Goal: Transaction & Acquisition: Purchase product/service

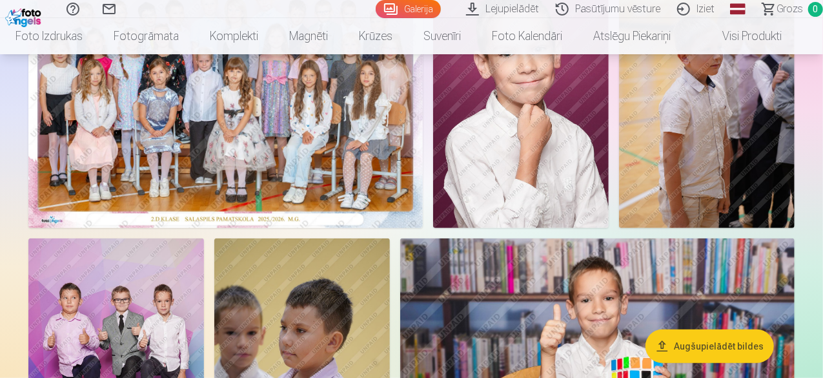
scroll to position [178, 0]
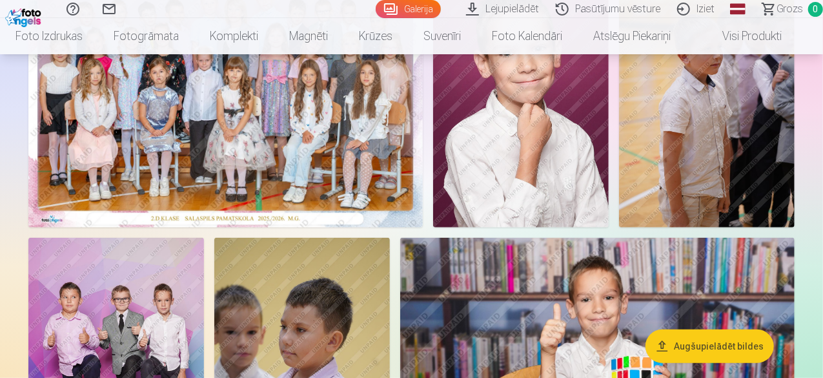
click at [375, 97] on img at bounding box center [225, 95] width 394 height 263
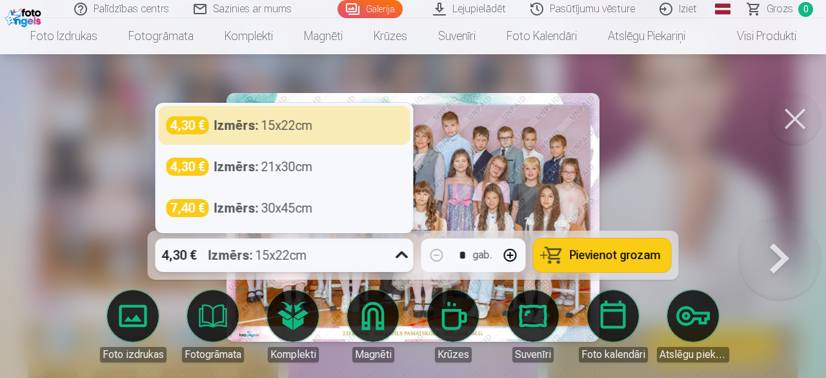
click at [402, 256] on icon at bounding box center [402, 255] width 21 height 21
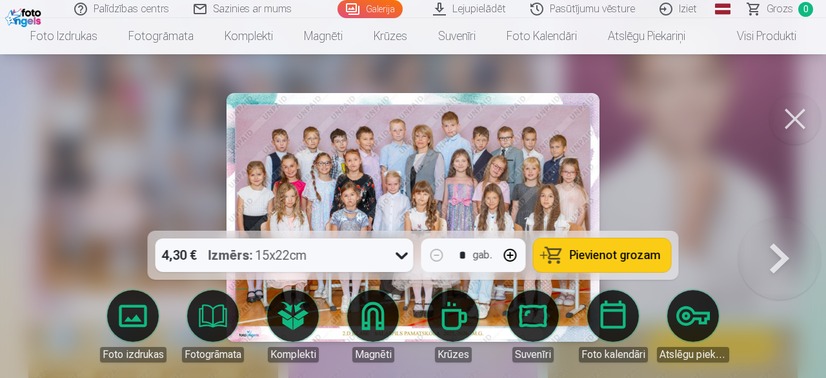
click at [691, 178] on div at bounding box center [413, 189] width 826 height 378
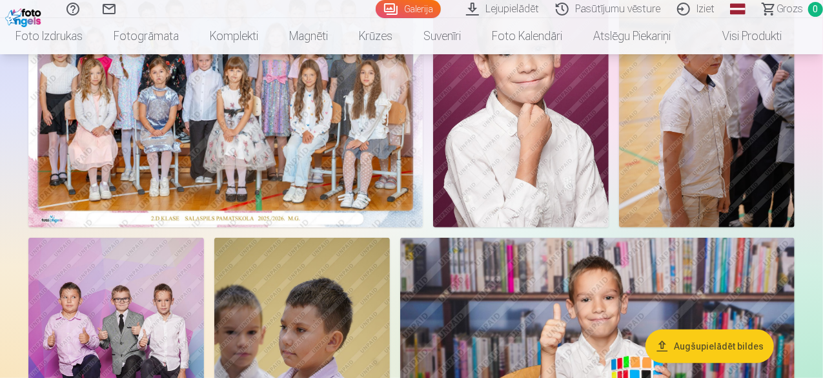
click at [423, 205] on img at bounding box center [225, 95] width 394 height 263
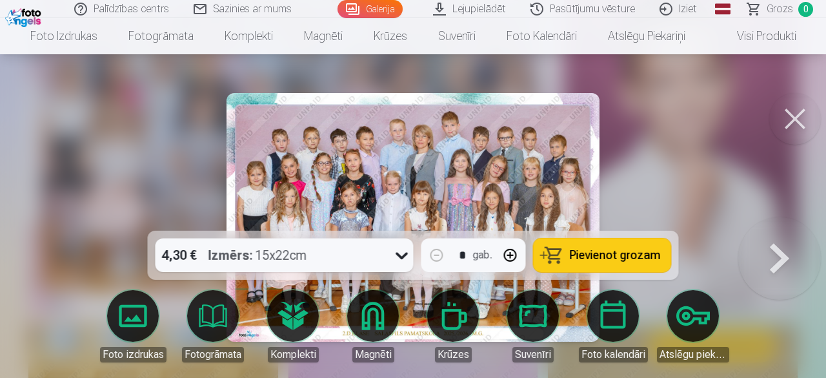
click at [613, 249] on span "Pievienot grozam" at bounding box center [615, 255] width 91 height 12
click at [799, 121] on button at bounding box center [795, 119] width 52 height 52
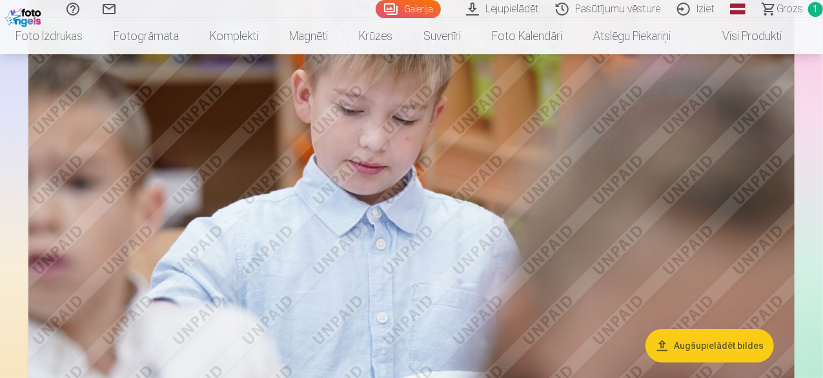
scroll to position [2312, 0]
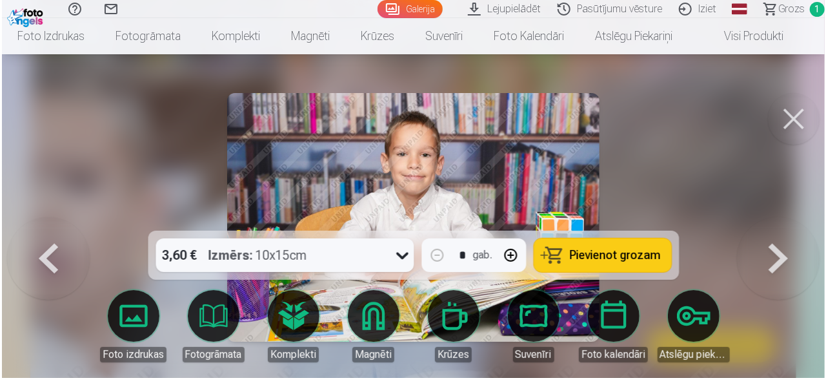
scroll to position [2318, 0]
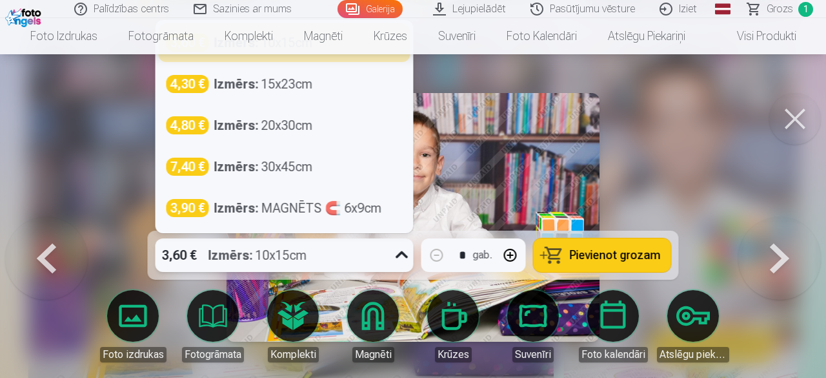
click at [405, 250] on icon at bounding box center [402, 255] width 21 height 21
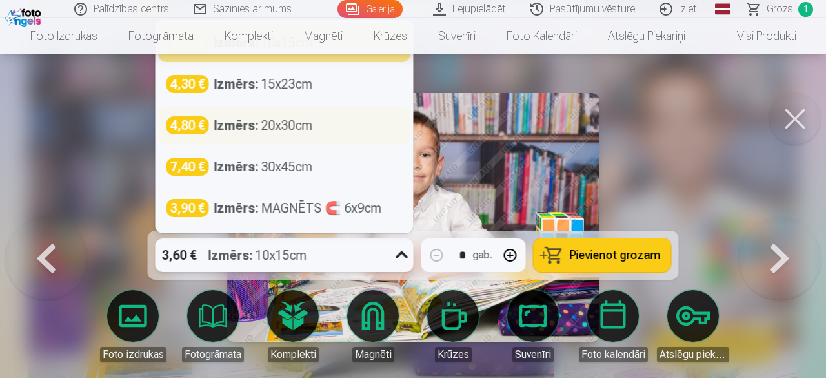
click at [314, 133] on div "4,80 € Izmērs : 20x30cm" at bounding box center [285, 125] width 236 height 18
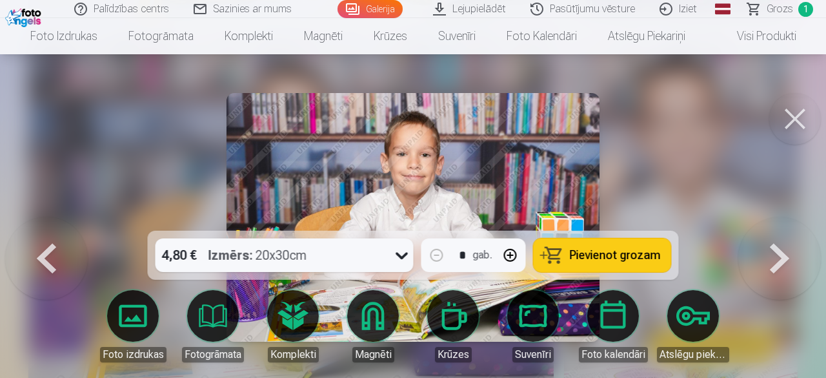
click at [582, 261] on span "Pievienot grozam" at bounding box center [615, 255] width 91 height 12
click at [788, 141] on button at bounding box center [795, 119] width 52 height 52
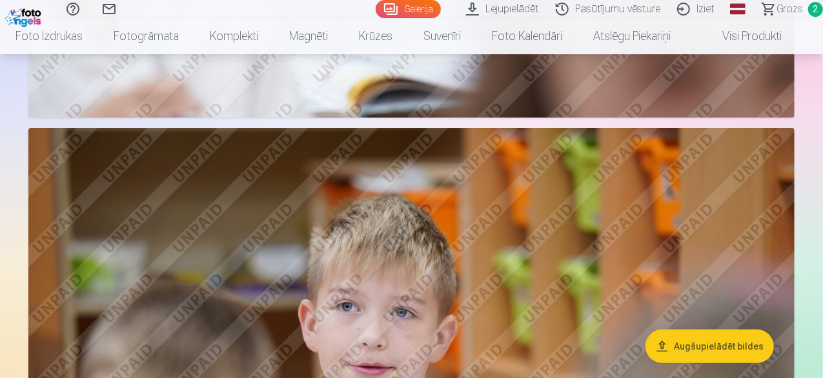
scroll to position [2656, 0]
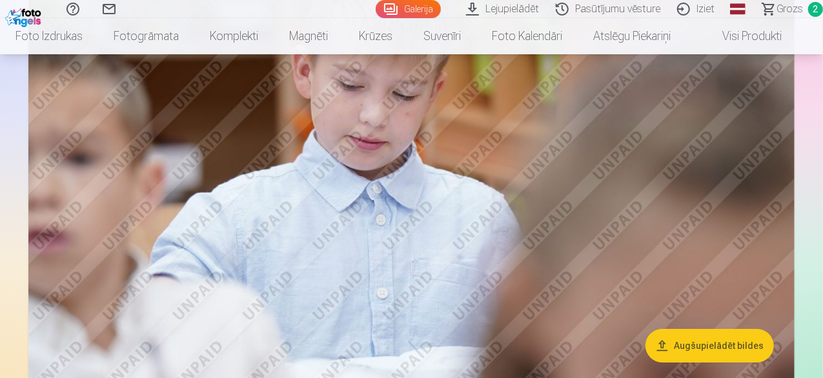
scroll to position [2323, 0]
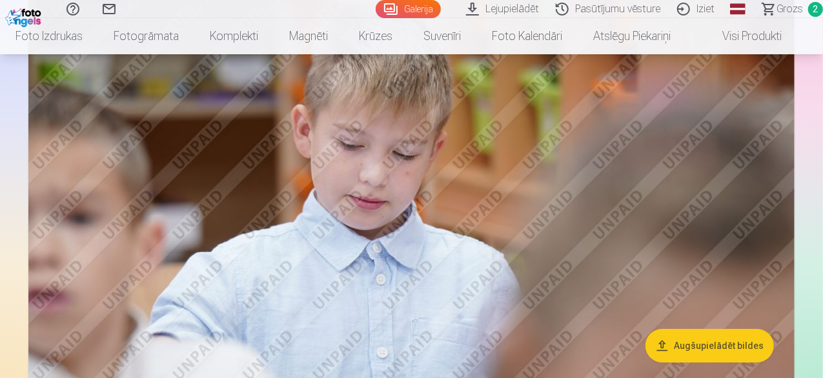
scroll to position [2288, 0]
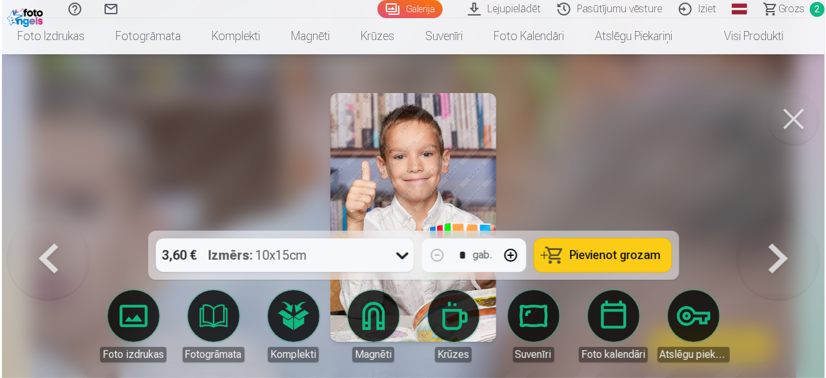
scroll to position [2294, 0]
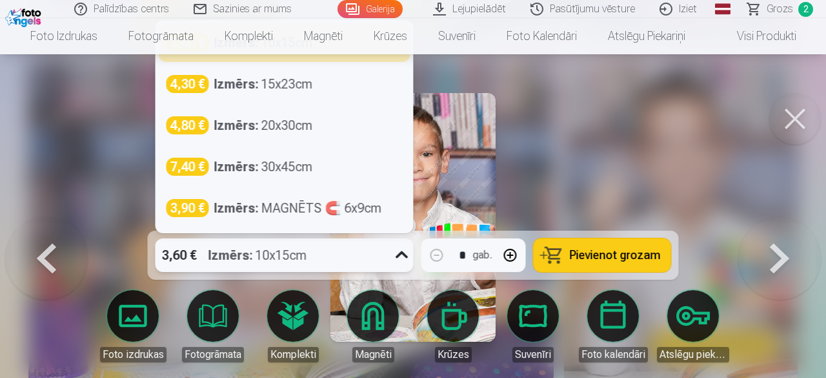
click at [402, 254] on icon at bounding box center [402, 255] width 21 height 21
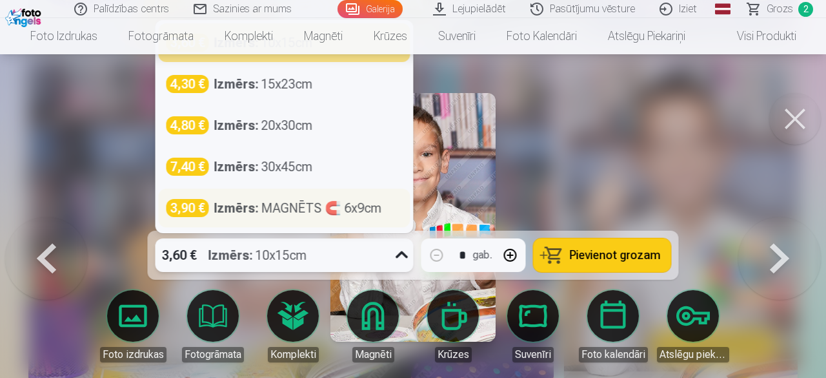
click at [327, 209] on div "Izmērs : MAGNĒTS 🧲 6x9cm" at bounding box center [298, 208] width 168 height 18
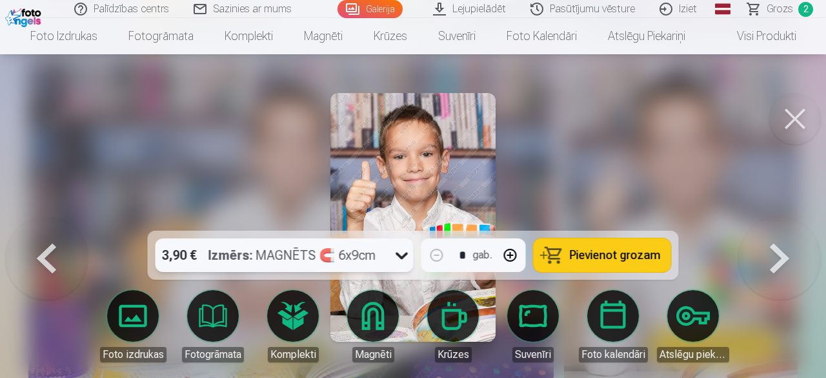
click at [588, 256] on span "Pievienot grozam" at bounding box center [615, 255] width 91 height 12
click at [786, 116] on button at bounding box center [795, 119] width 52 height 52
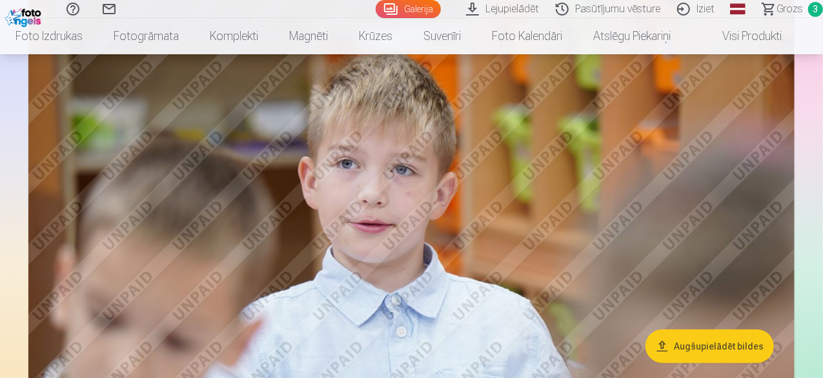
scroll to position [2644, 0]
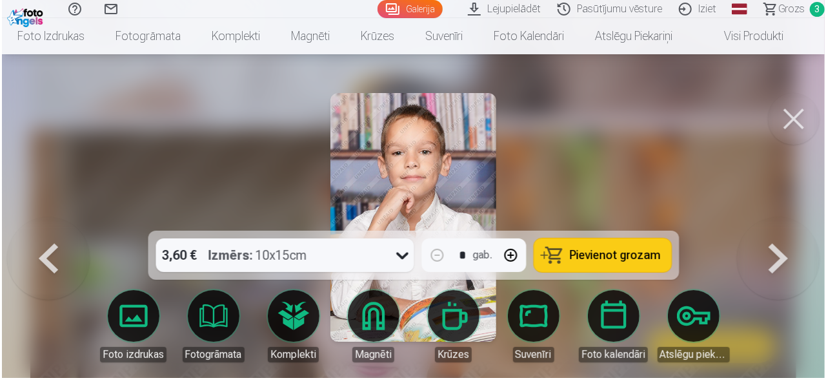
scroll to position [2652, 0]
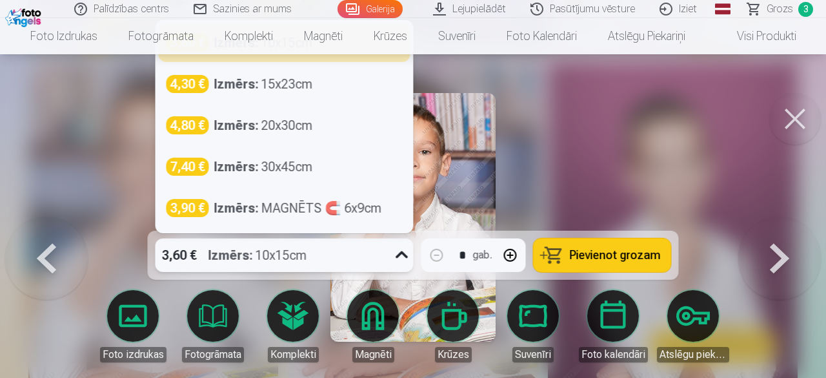
click at [397, 253] on icon at bounding box center [402, 255] width 21 height 21
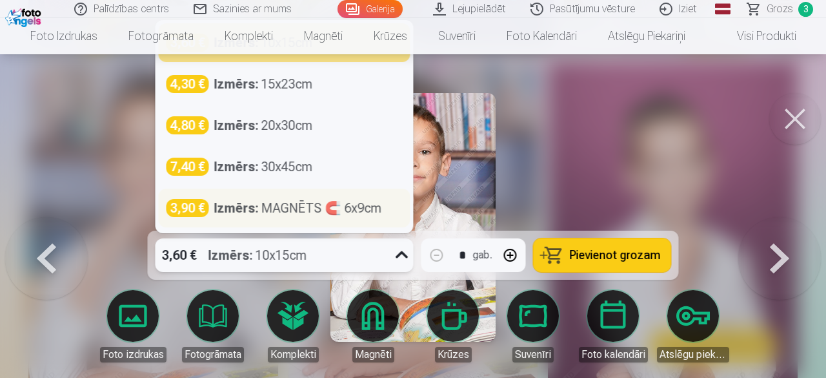
click at [352, 210] on div "Izmērs : MAGNĒTS 🧲 6x9cm" at bounding box center [298, 208] width 168 height 18
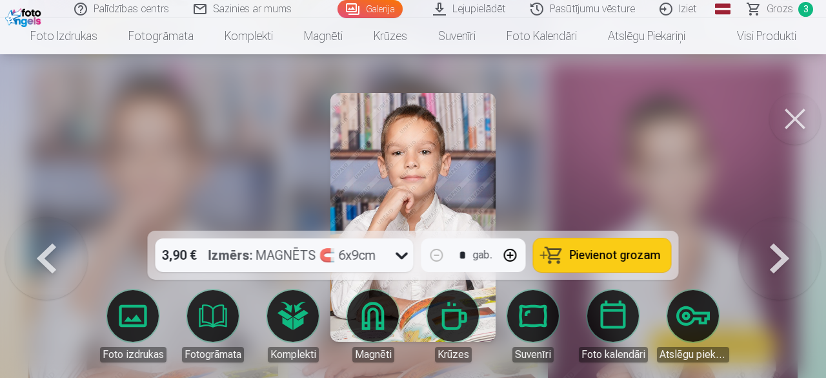
click at [596, 259] on span "Pievienot grozam" at bounding box center [615, 255] width 91 height 12
click at [604, 255] on span "Pievienot grozam" at bounding box center [615, 255] width 91 height 12
click at [768, 8] on span "Grozs" at bounding box center [780, 8] width 26 height 15
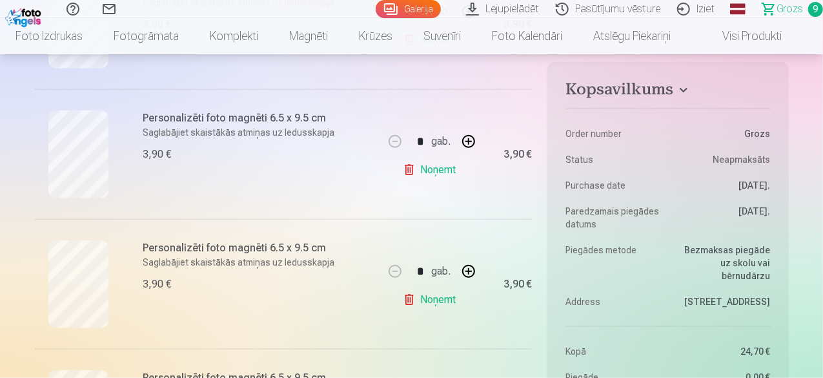
scroll to position [651, 0]
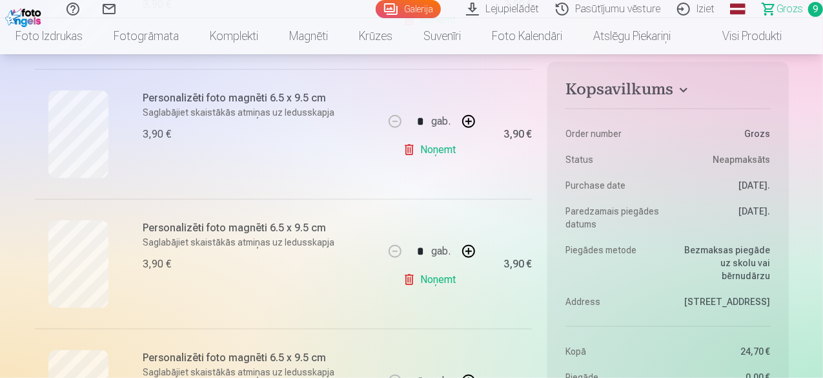
click at [436, 280] on link "Noņemt" at bounding box center [432, 280] width 59 height 26
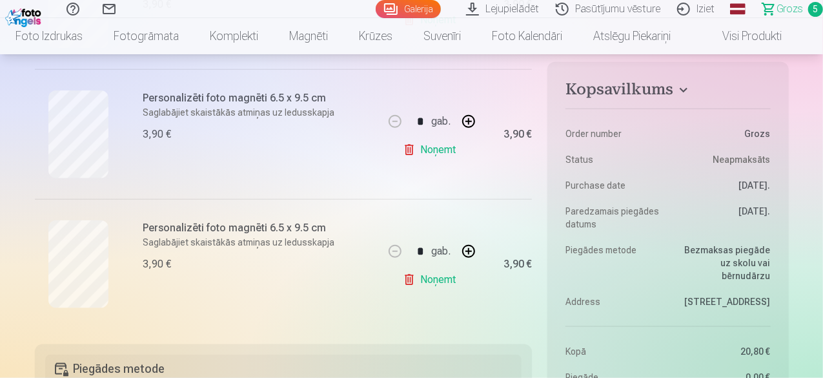
click at [436, 280] on link "Noņemt" at bounding box center [432, 280] width 59 height 26
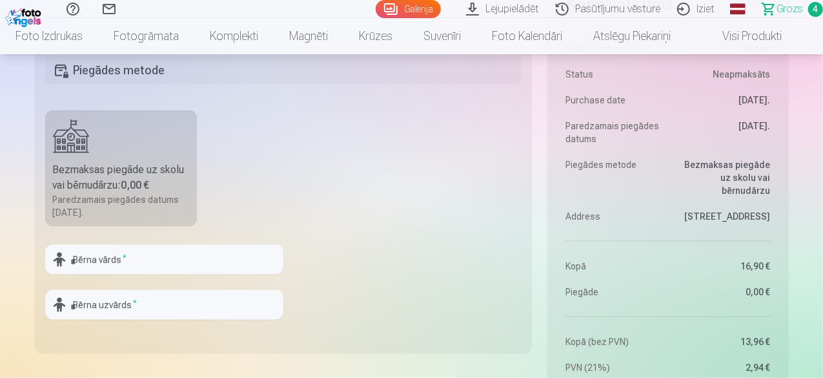
scroll to position [871, 0]
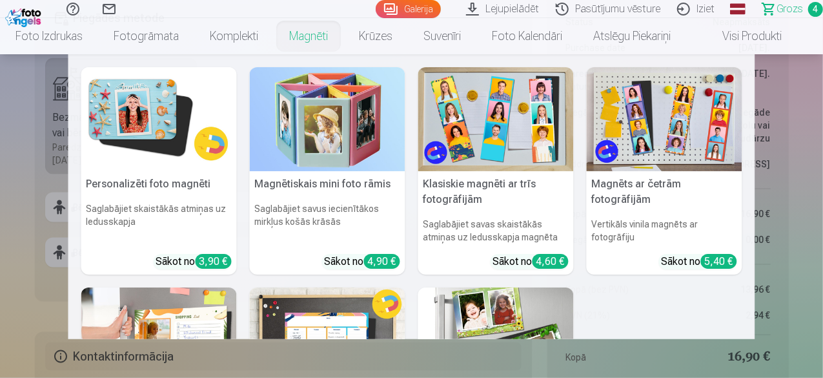
click at [5, 212] on nav "Personalizēti foto magnēti Saglabājiet skaistākās atmiņas uz ledusskapja Sākot …" at bounding box center [411, 196] width 823 height 285
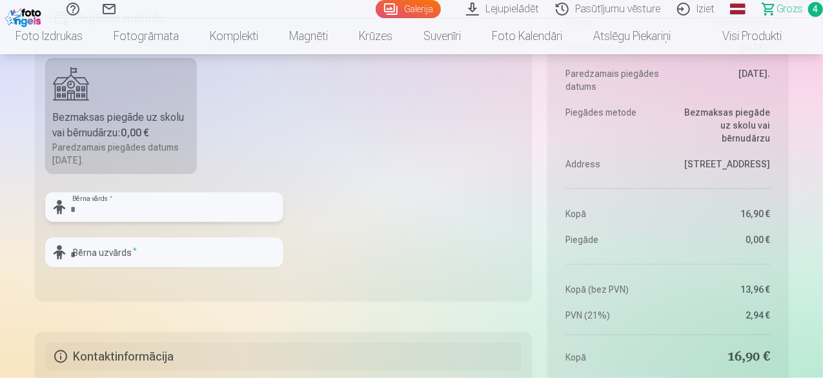
click at [163, 206] on input "text" at bounding box center [164, 207] width 238 height 30
type input "*******"
click at [134, 261] on input "text" at bounding box center [164, 253] width 238 height 30
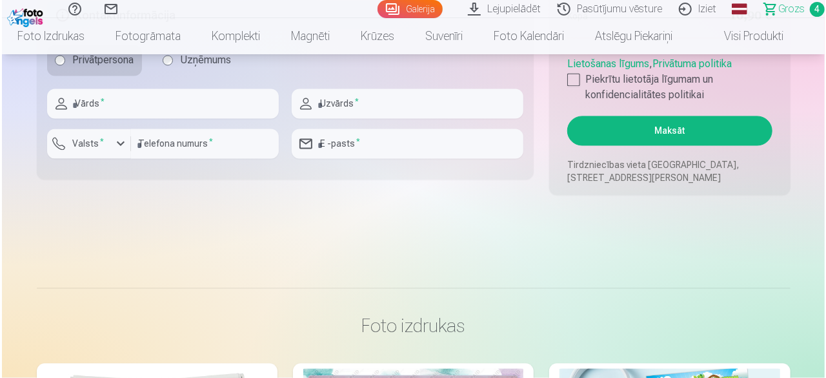
scroll to position [1140, 0]
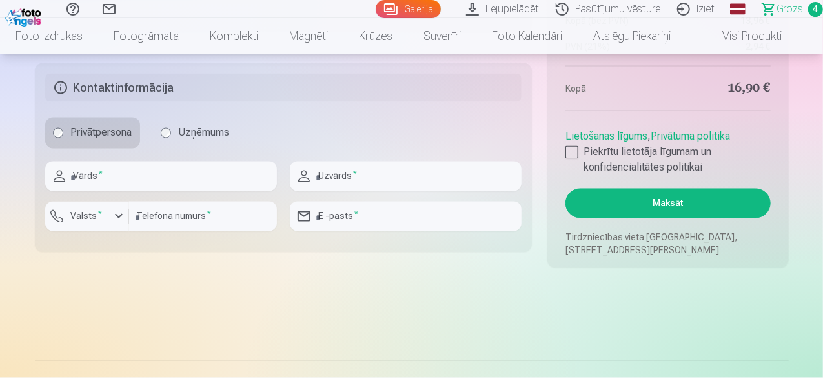
type input "*****"
click at [125, 180] on input "text" at bounding box center [161, 176] width 232 height 30
type input "*****"
click at [387, 169] on input "text" at bounding box center [406, 176] width 232 height 30
type input "*****"
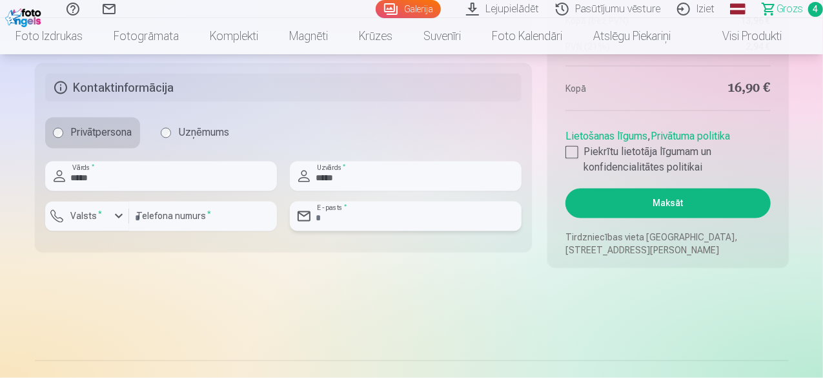
click at [379, 219] on input "email" at bounding box center [406, 216] width 232 height 30
type input "**********"
click at [123, 216] on div "button" at bounding box center [118, 216] width 15 height 15
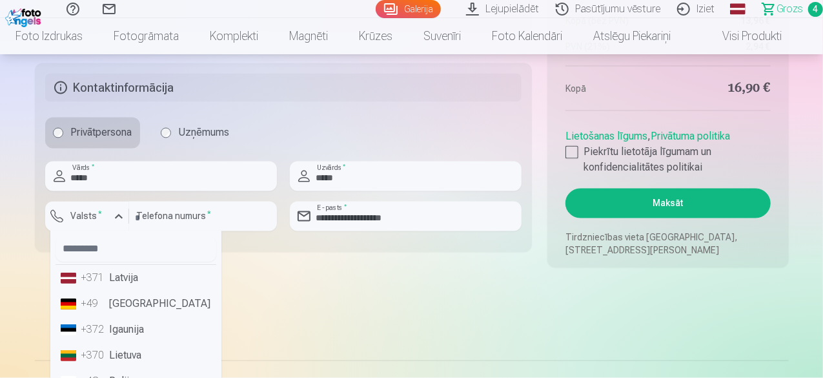
click at [123, 281] on li "+371 Latvija" at bounding box center [136, 278] width 161 height 26
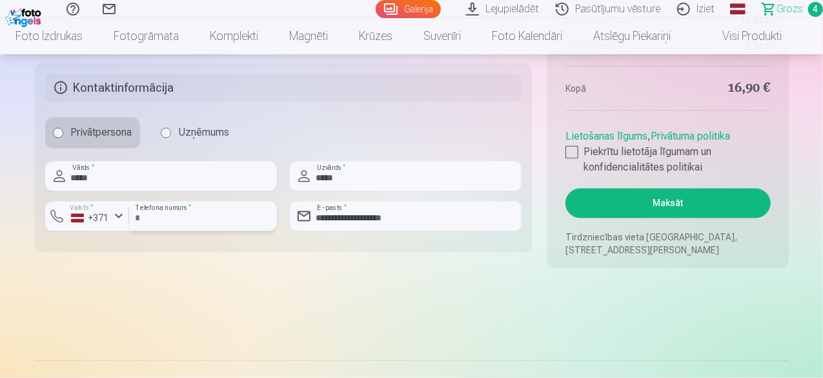
click at [179, 203] on input "number" at bounding box center [203, 216] width 148 height 30
type input "********"
click at [575, 151] on div at bounding box center [572, 152] width 13 height 13
click at [641, 207] on button "Maksāt" at bounding box center [668, 204] width 205 height 30
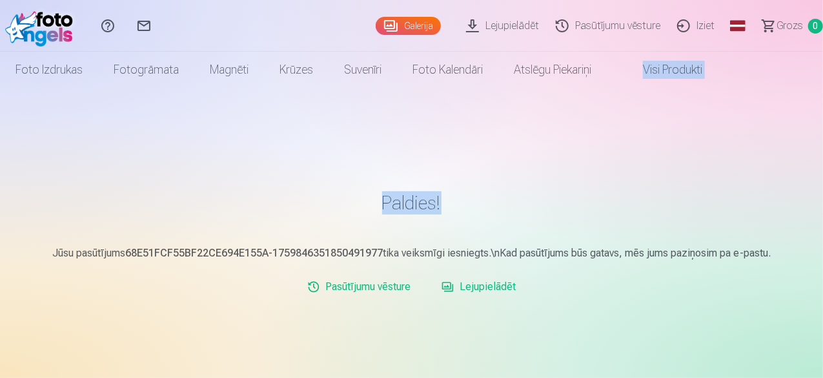
drag, startPoint x: 0, startPoint y: 0, endPoint x: 822, endPoint y: 62, distance: 824.8
click at [822, 62] on div "Palīdzības centrs Sazinies ar mums Galerija Lejupielādēt Pasūtījumu vēsture Izi…" at bounding box center [411, 385] width 823 height 771
click at [680, 21] on link "Iziet" at bounding box center [698, 26] width 54 height 52
